Goal: Transaction & Acquisition: Obtain resource

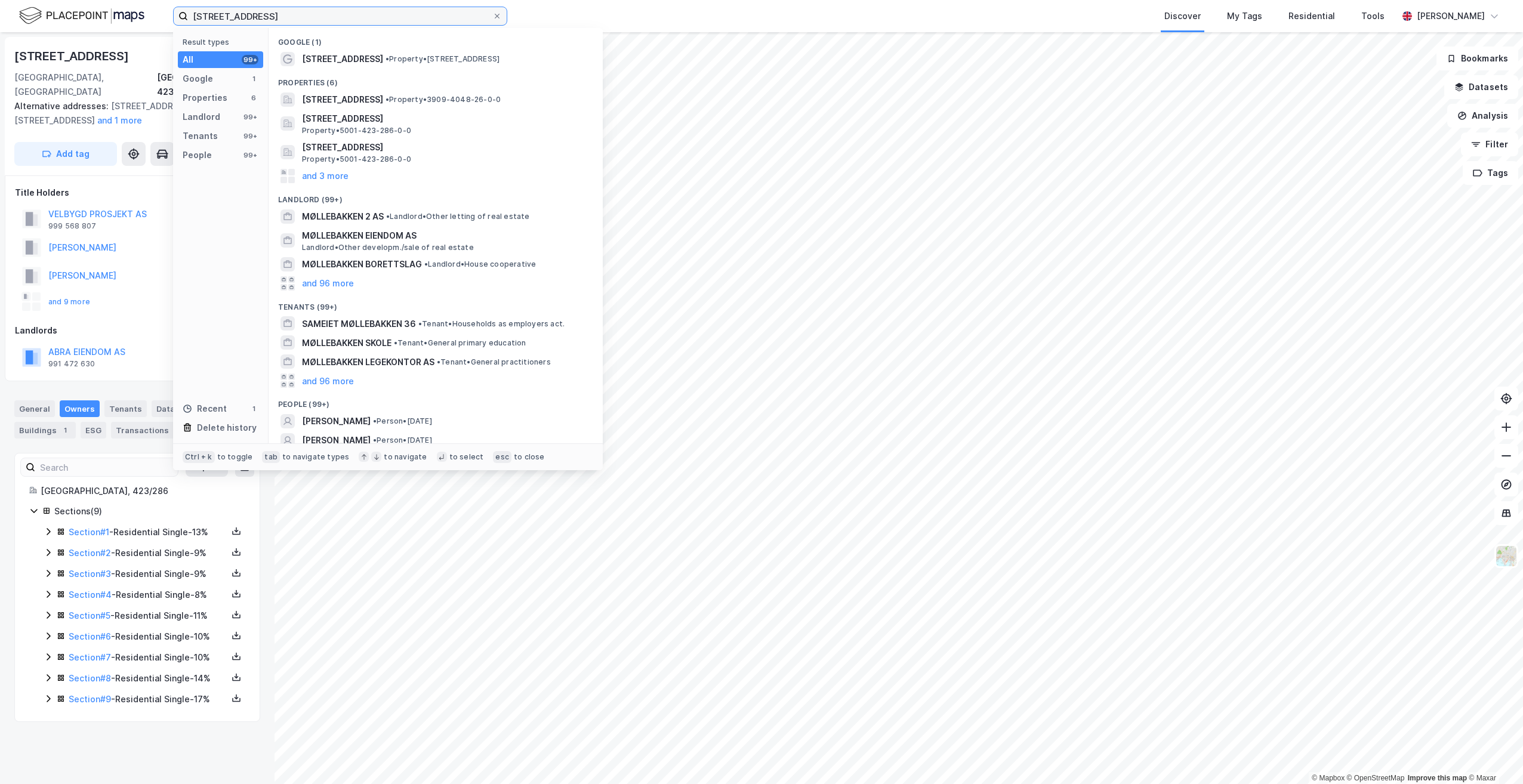
drag, startPoint x: 292, startPoint y: 19, endPoint x: 121, endPoint y: 18, distance: 171.0
click at [121, 18] on div "møllebakken 36 Result types All 99+ Google 1 Properties 6 Landlord 99+ Tenants …" at bounding box center [761, 16] width 1523 height 32
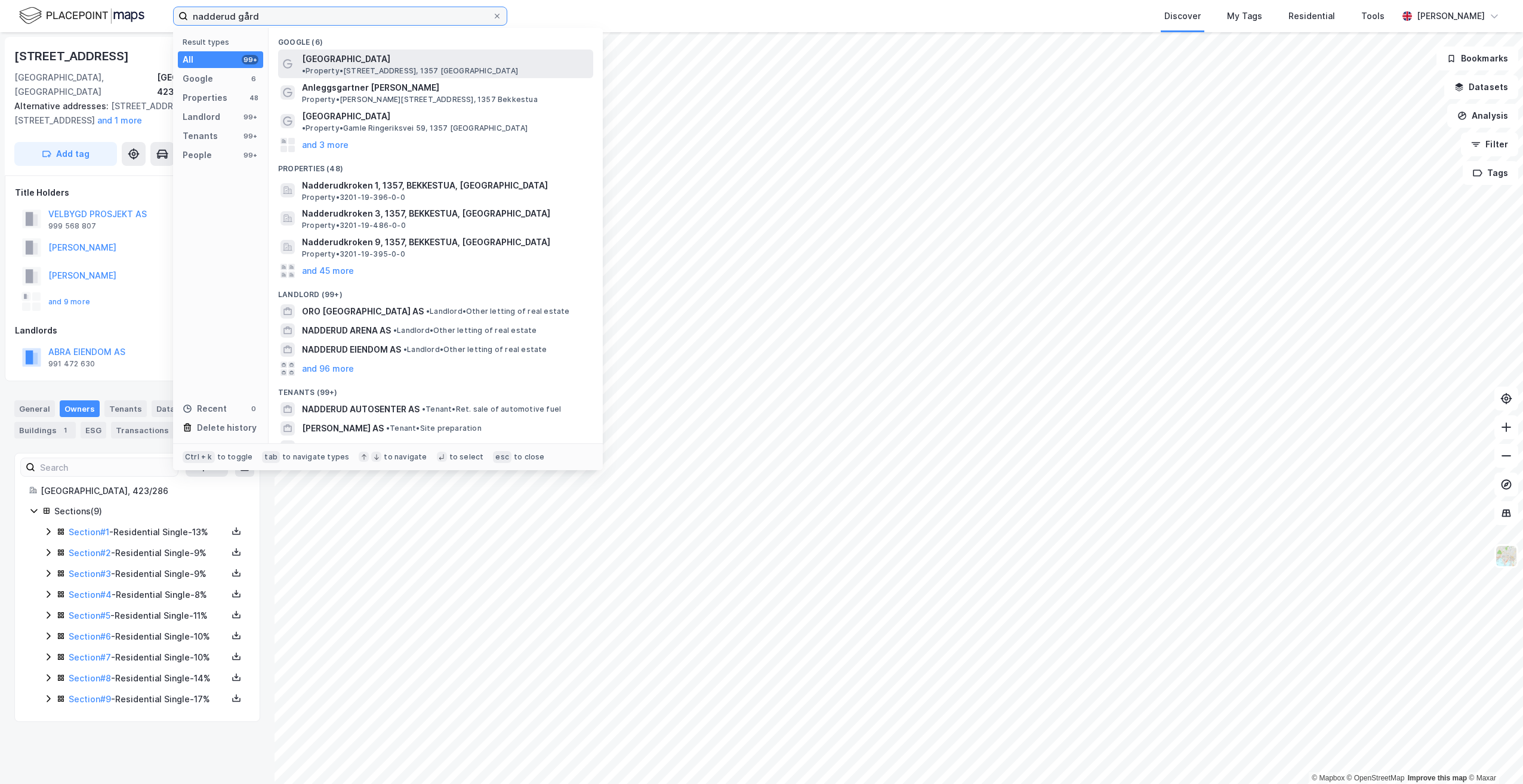
type input "nadderud gård"
click at [363, 52] on div "[GEOGRAPHIC_DATA] • Property • [STREET_ADDRESS], 1357 [GEOGRAPHIC_DATA]" at bounding box center [446, 63] width 289 height 24
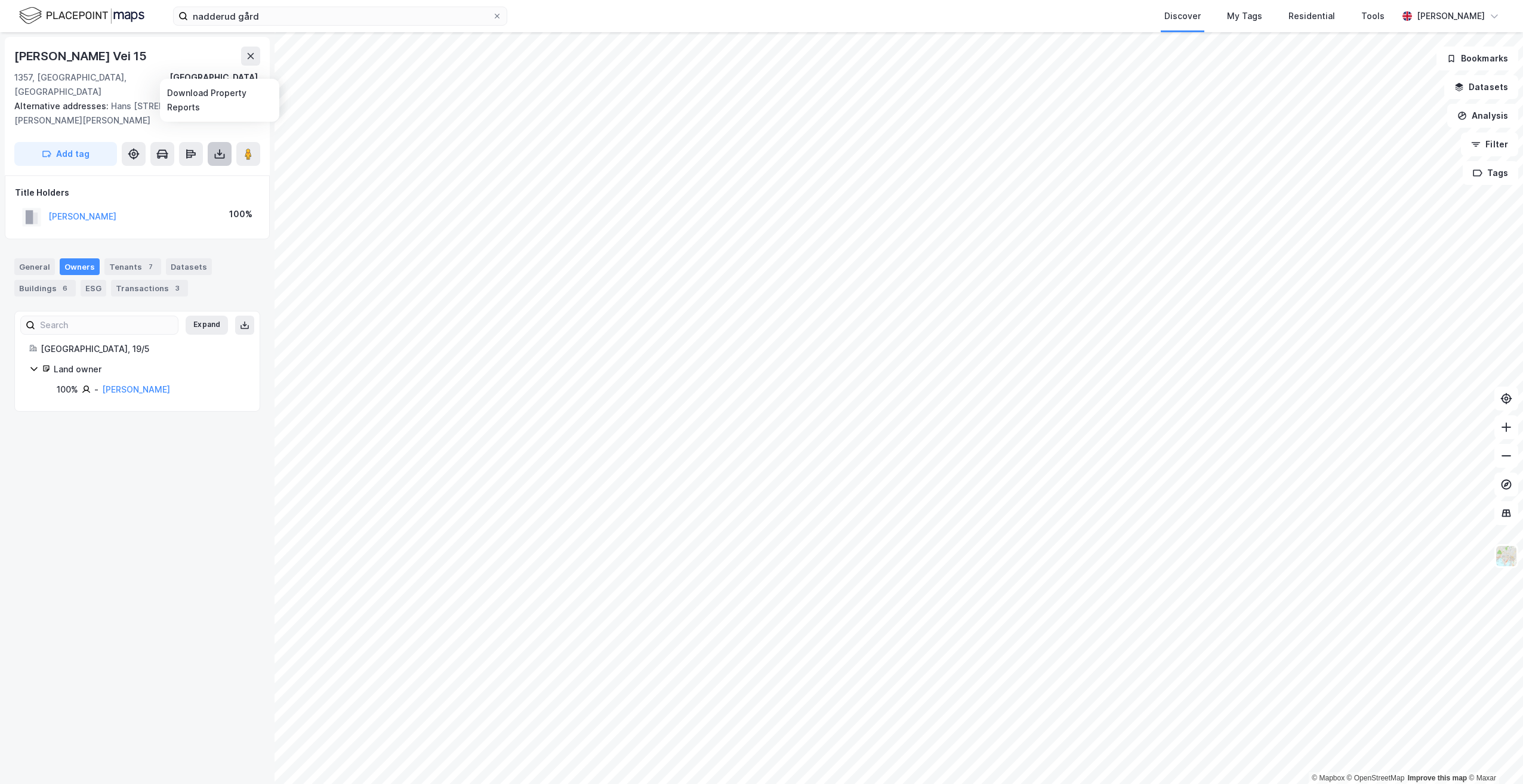
click at [219, 148] on icon at bounding box center [219, 154] width 12 height 12
click at [191, 173] on div "Download Assessment Report" at bounding box center [167, 178] width 114 height 9
